Goal: Complete application form: Complete application form

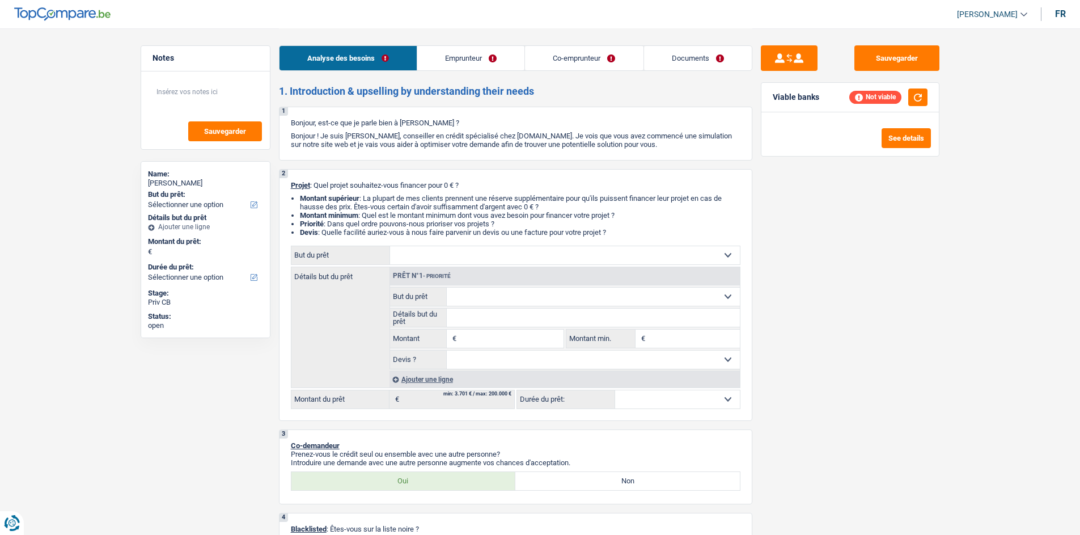
select select "privateEmployee"
select select "publicEmployee"
select select "netSalary"
select select "mealVouchers"
select select "netSalary"
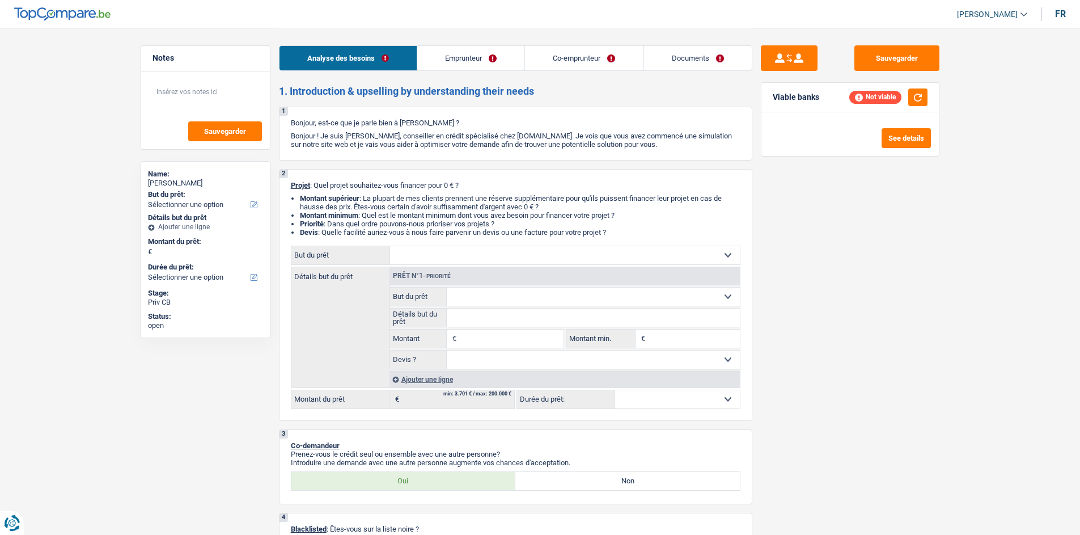
select select "rentalIncome"
select select "mealVouchers"
select select "ownerWithoutMortgage"
select select "personalLoan"
select select "homeFurnishingOrRelocation"
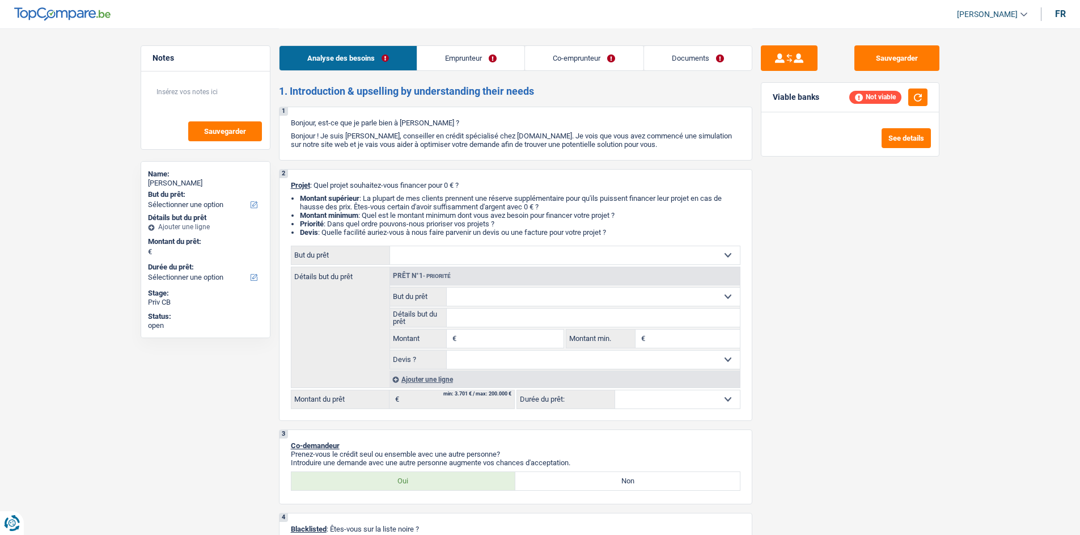
select select "12"
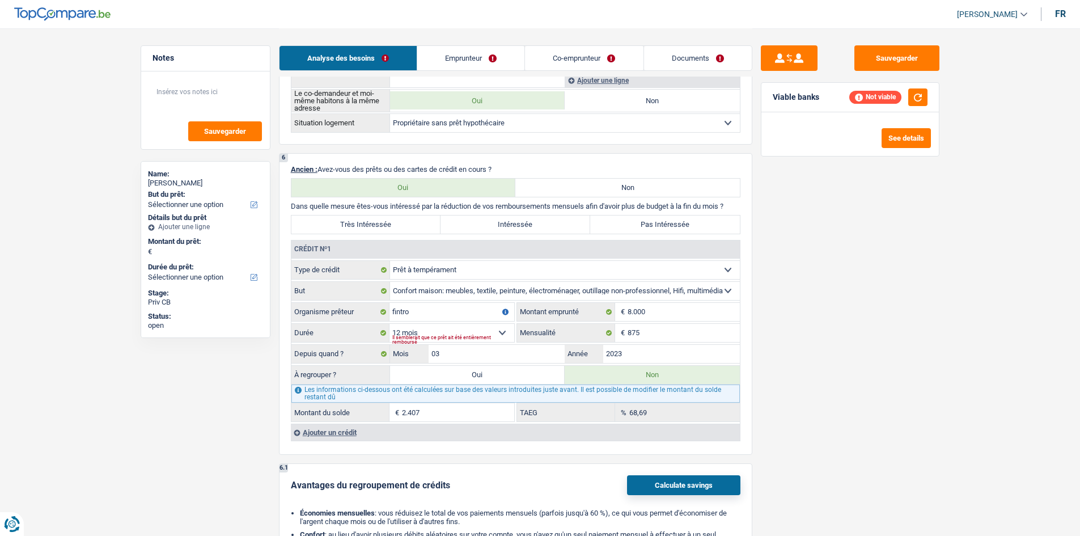
scroll to position [907, 0]
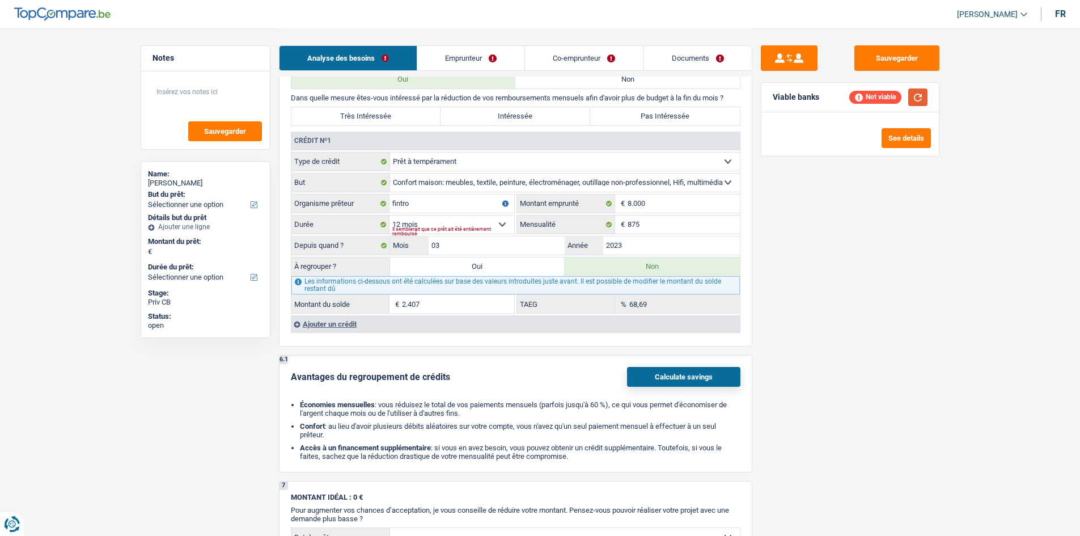
click at [918, 92] on button "button" at bounding box center [918, 97] width 19 height 18
click at [360, 324] on div "Ajouter un crédit" at bounding box center [515, 323] width 449 height 17
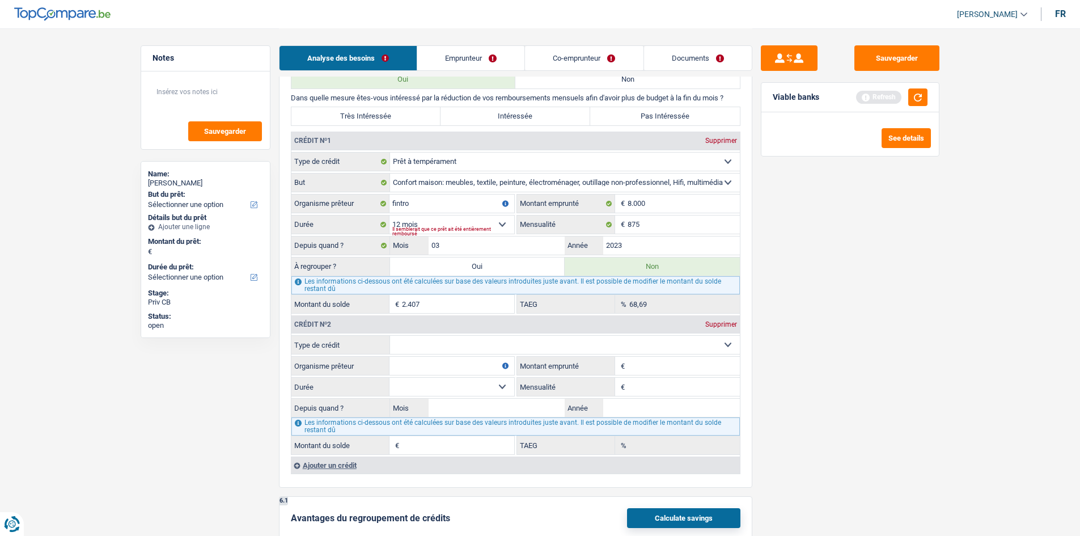
drag, startPoint x: 493, startPoint y: 343, endPoint x: 487, endPoint y: 331, distance: 13.2
click at [493, 343] on select "Carte ou ouverture de crédit Prêt hypothécaire Vente à tempérament Prêt à tempé…" at bounding box center [565, 345] width 350 height 18
click at [855, 214] on div "Sauvegarder Viable banks Refresh See details" at bounding box center [851, 281] width 196 height 472
click at [665, 216] on input "875" at bounding box center [684, 225] width 112 height 18
click at [494, 61] on link "Emprunteur" at bounding box center [470, 58] width 107 height 24
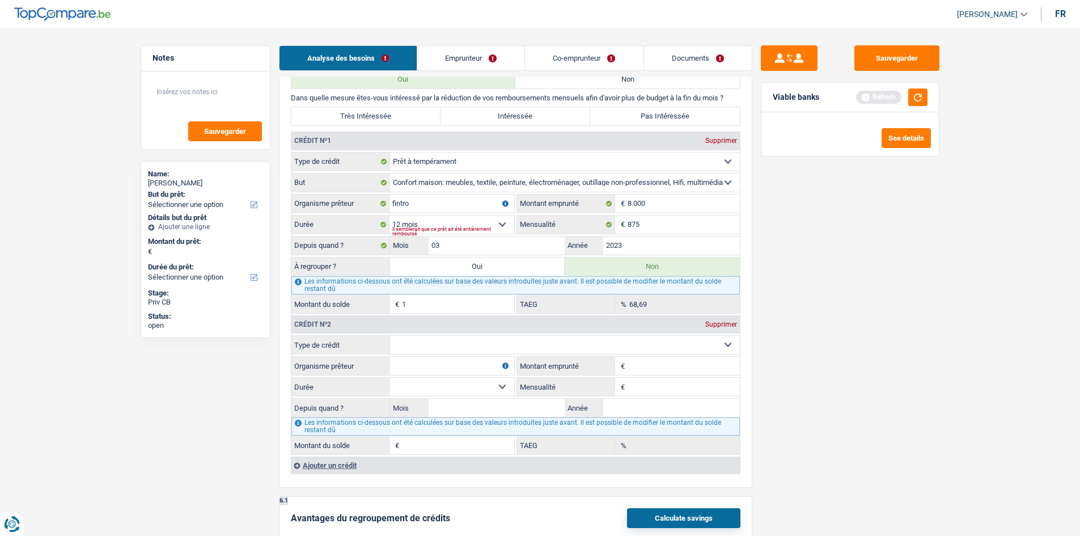
scroll to position [0, 0]
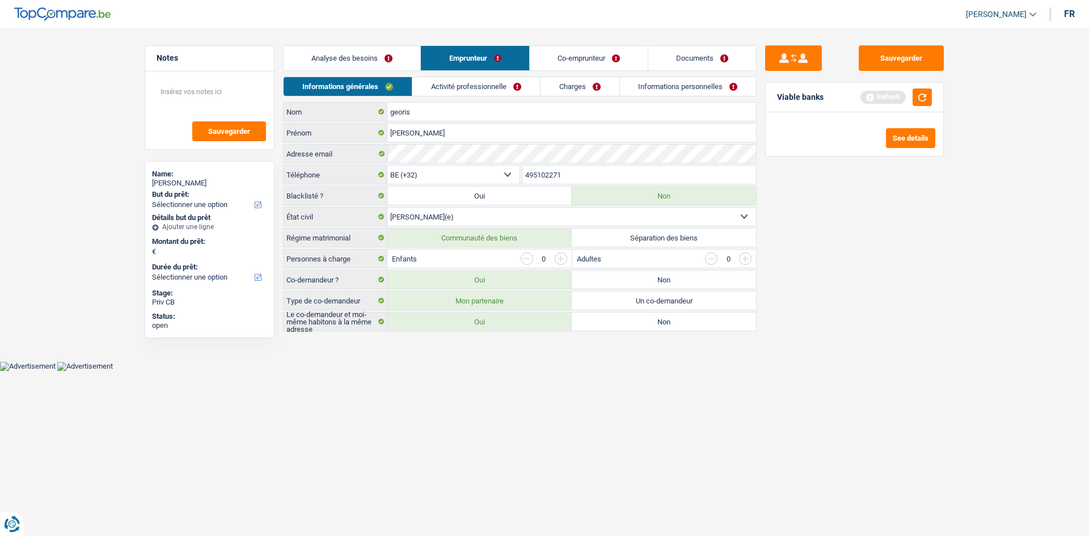
click at [487, 86] on link "Activité professionnelle" at bounding box center [476, 86] width 128 height 19
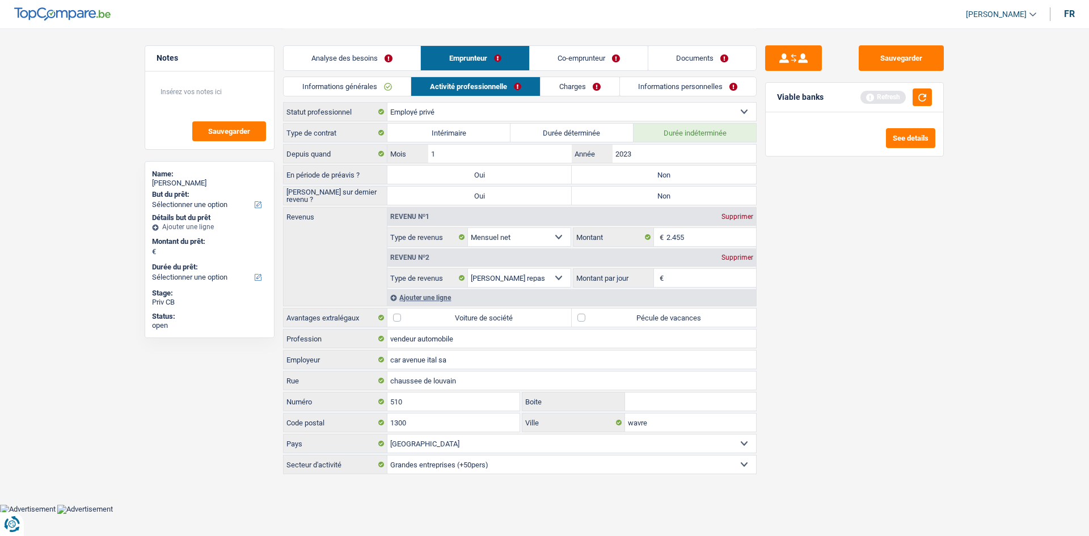
click at [569, 94] on link "Charges" at bounding box center [579, 86] width 79 height 19
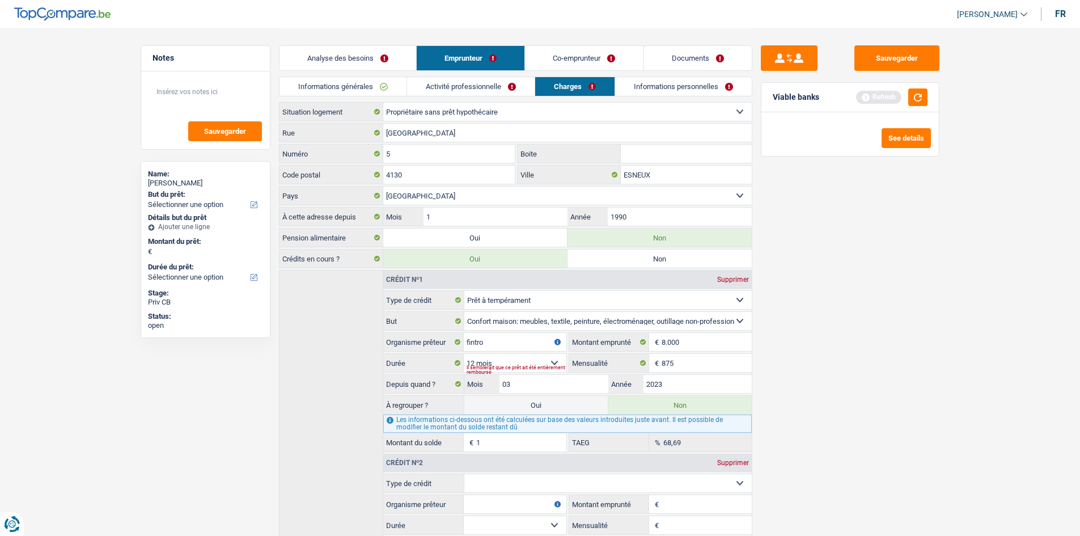
click at [359, 55] on link "Analyse des besoins" at bounding box center [348, 58] width 137 height 24
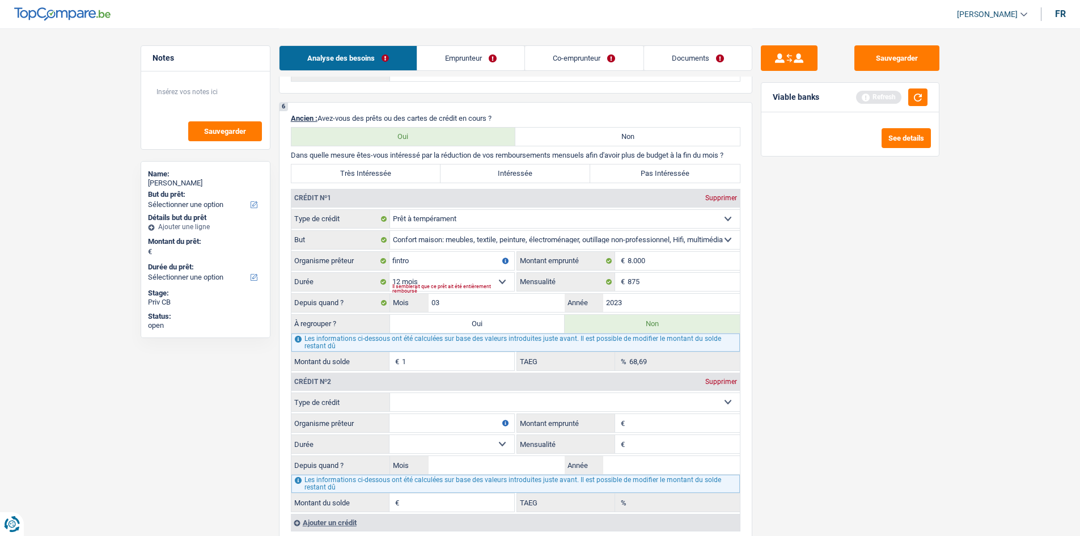
scroll to position [851, 0]
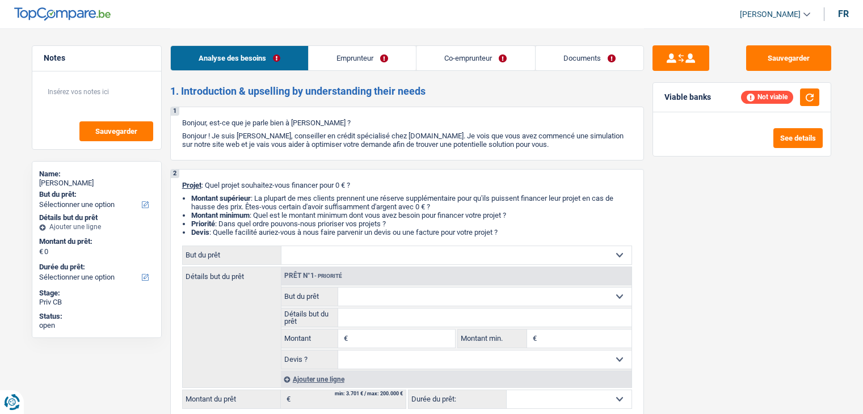
select select "privateEmployee"
select select "publicEmployee"
select select "netSalary"
select select "mealVouchers"
select select "netSalary"
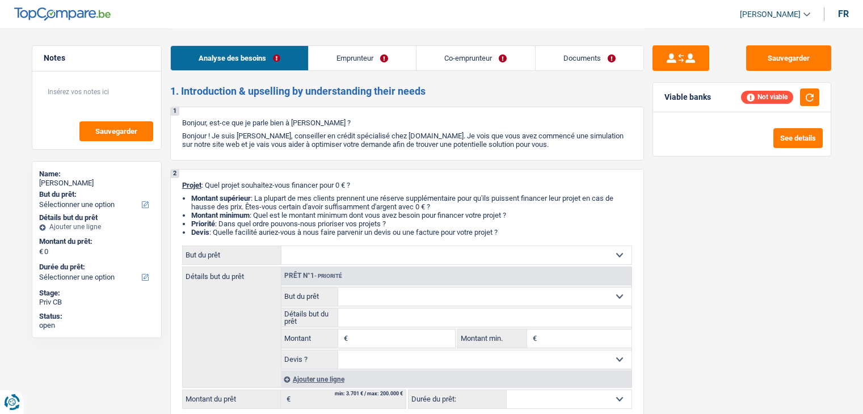
select select "rentalIncome"
select select "mealVouchers"
select select "ownerWithoutMortgage"
select select "personalLoan"
select select "homeFurnishingOrRelocation"
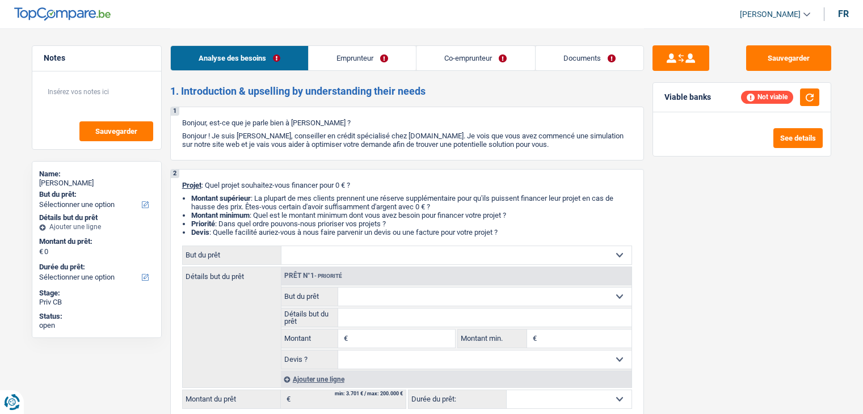
select select "12"
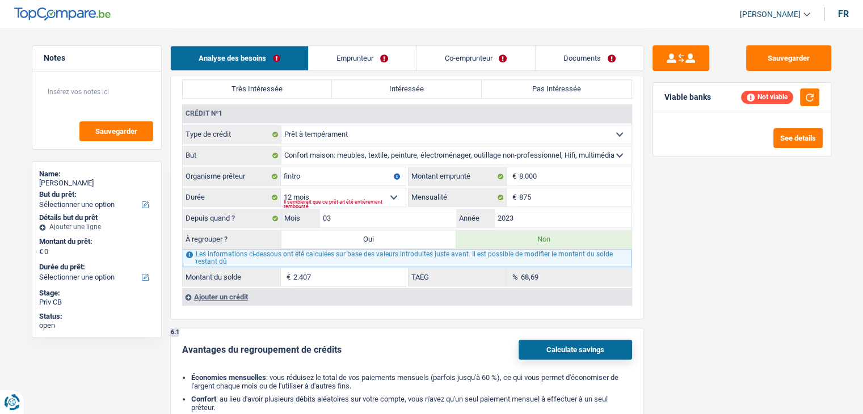
scroll to position [907, 0]
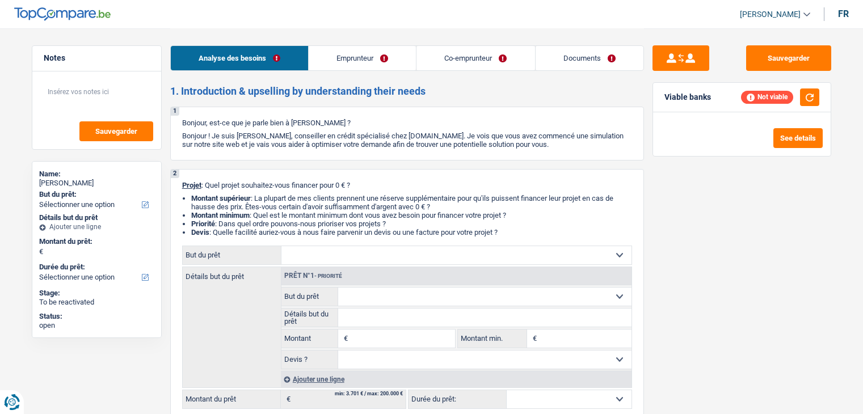
select select "privateEmployee"
select select "publicEmployee"
select select "netSalary"
select select "mealVouchers"
select select "familyAllowances"
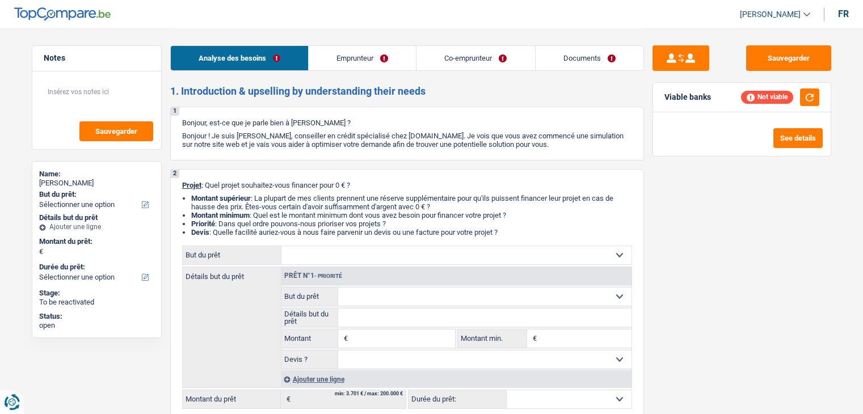
select select "netSalary"
select select "other"
select select "mealVouchers"
select select "ownerWithMortgage"
select select "mortgage"
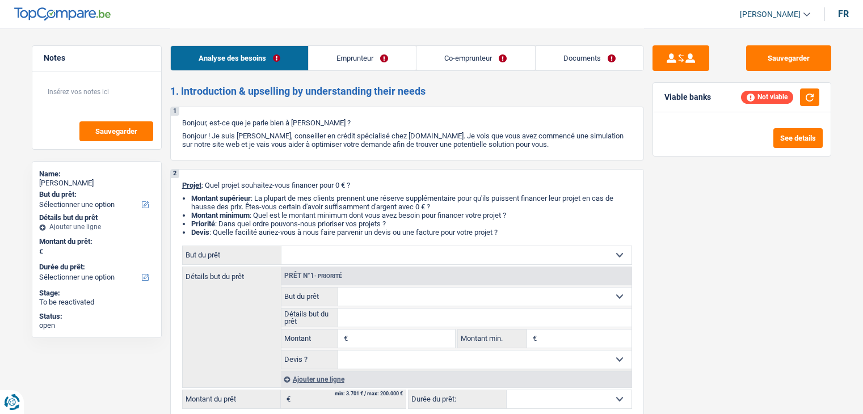
select select "300"
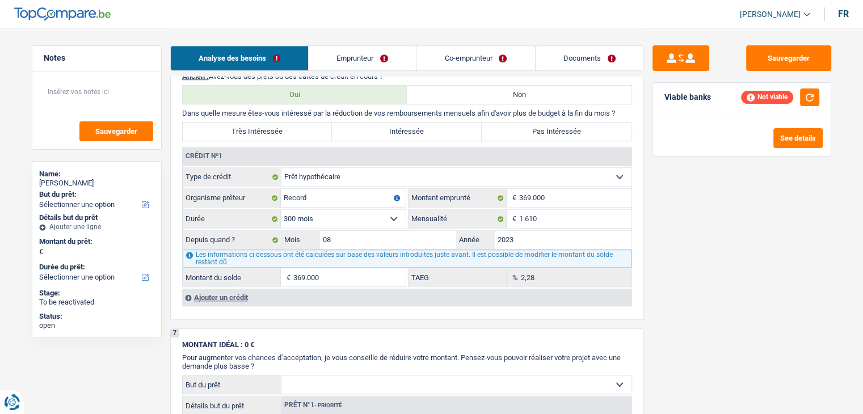
scroll to position [907, 0]
